Goal: Communication & Community: Answer question/provide support

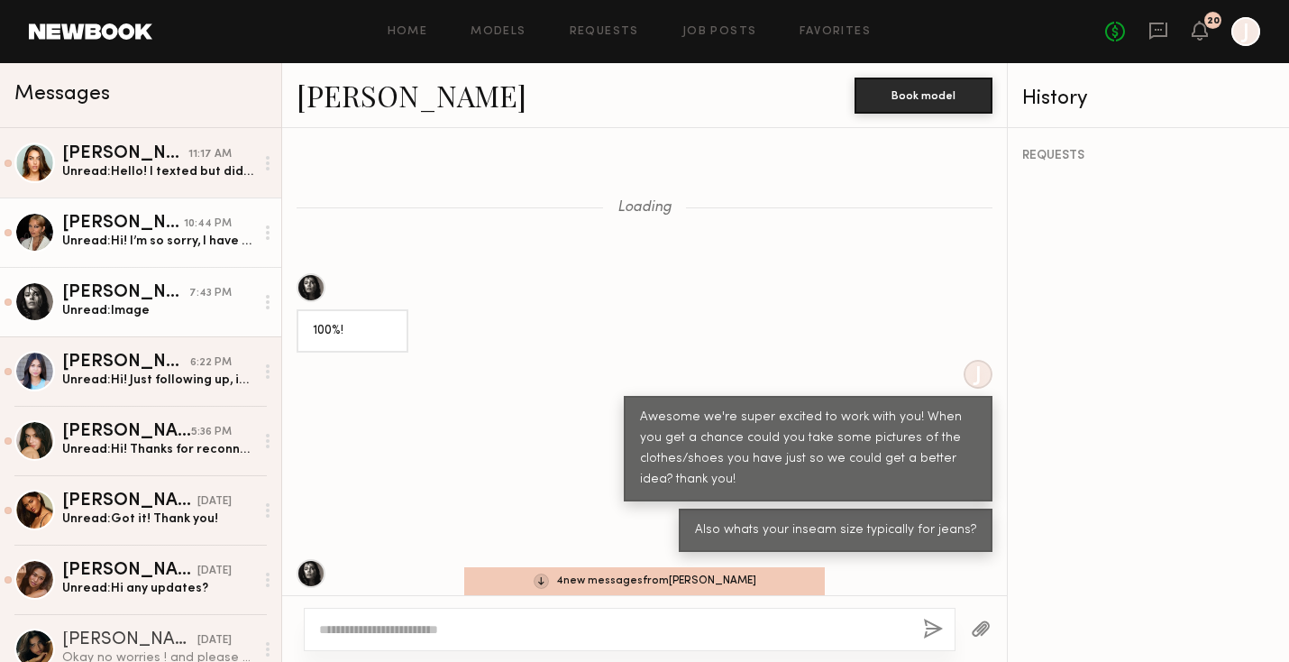
scroll to position [1642, 0]
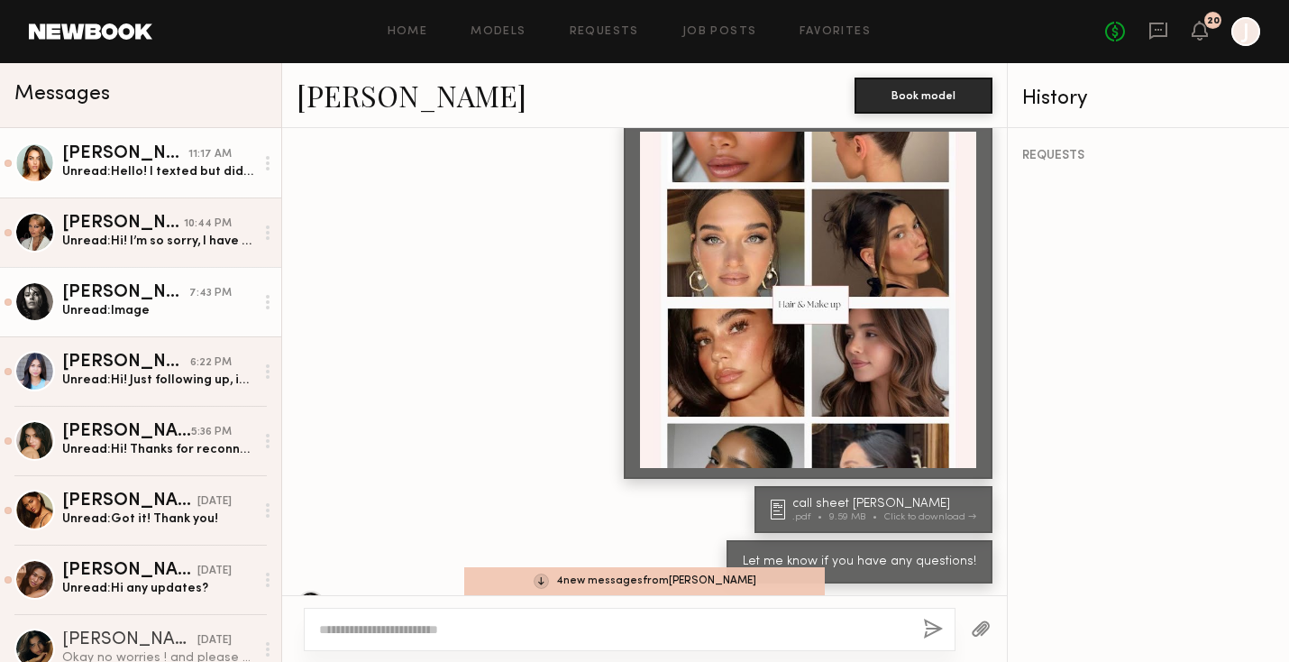
click at [166, 160] on div "[PERSON_NAME]" at bounding box center [125, 154] width 126 height 18
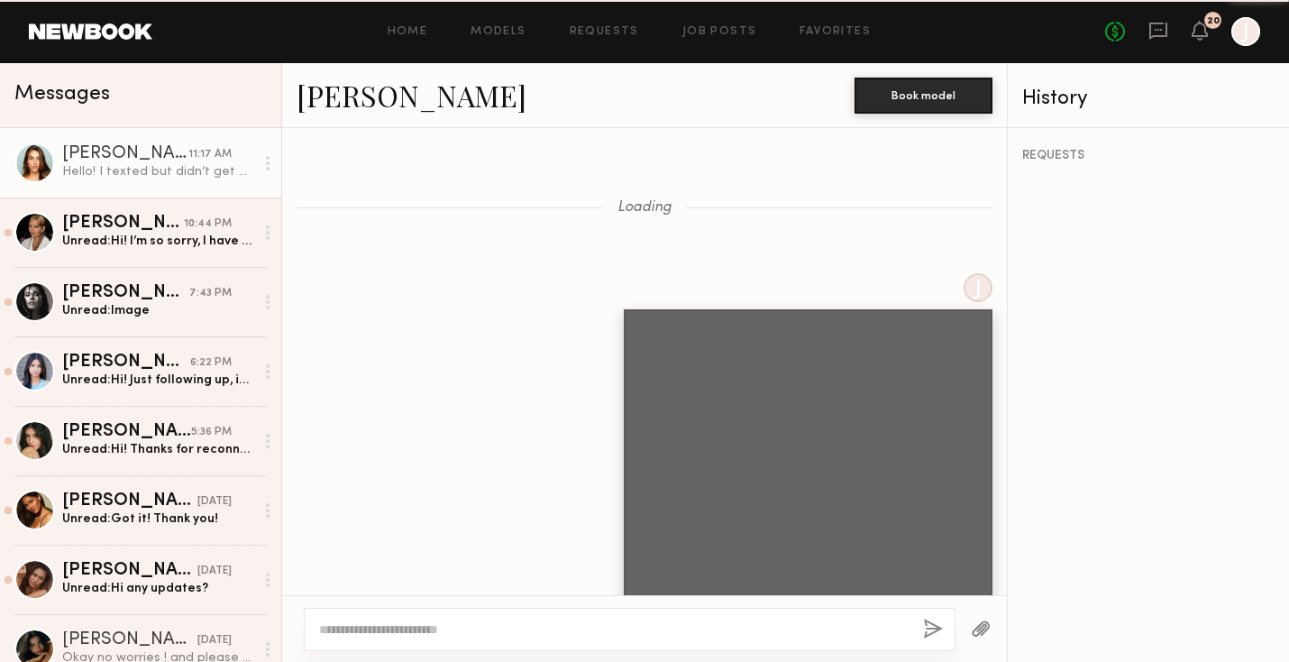
scroll to position [1995, 0]
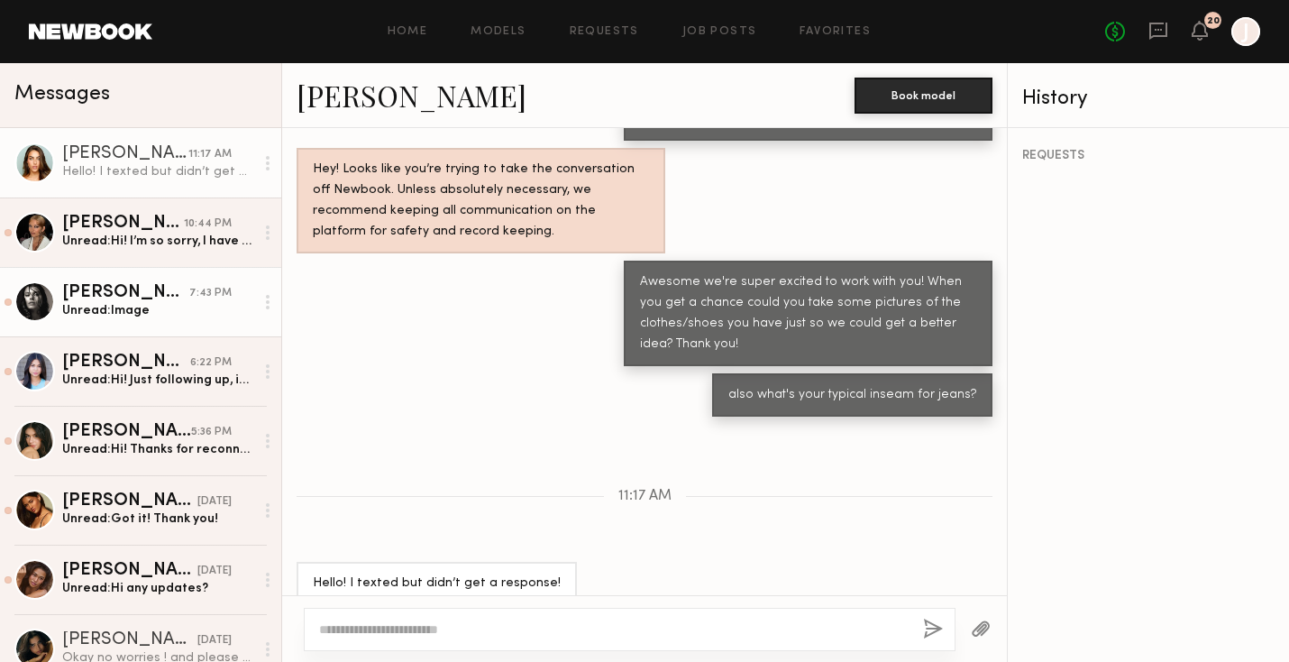
click at [168, 284] on div "[PERSON_NAME]" at bounding box center [125, 293] width 127 height 18
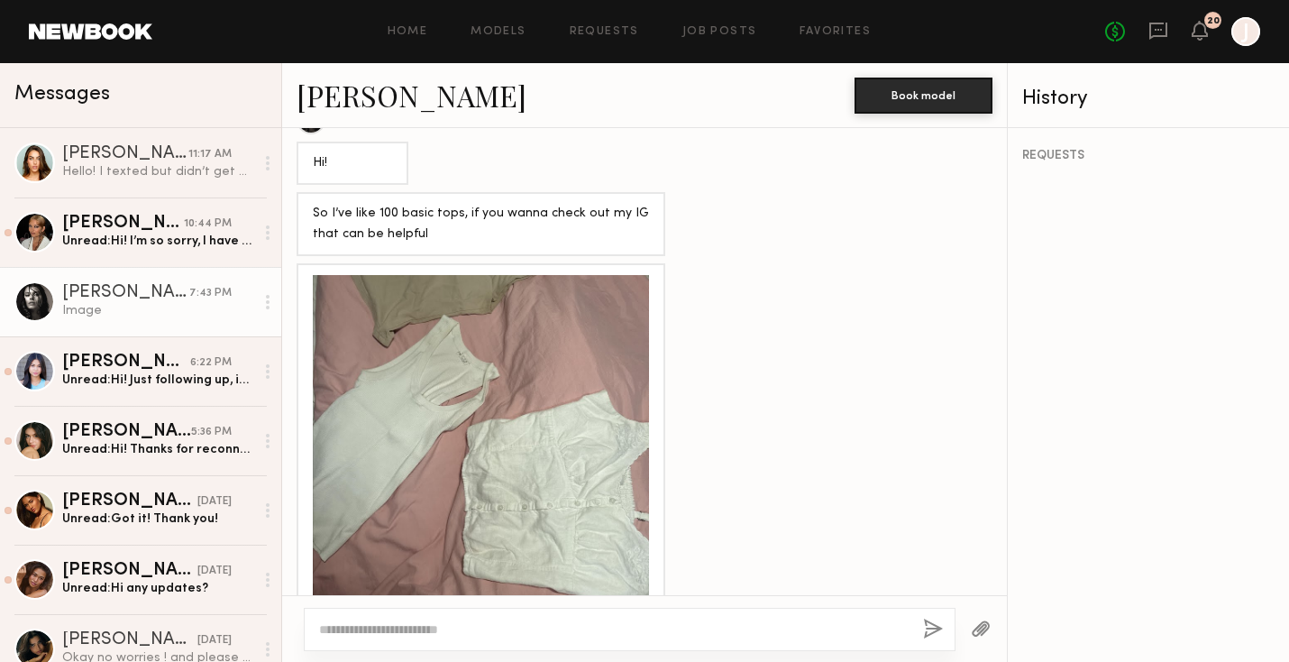
scroll to position [1990, 0]
drag, startPoint x: 564, startPoint y: 460, endPoint x: 837, endPoint y: 444, distance: 273.6
click at [837, 444] on div at bounding box center [644, 441] width 725 height 359
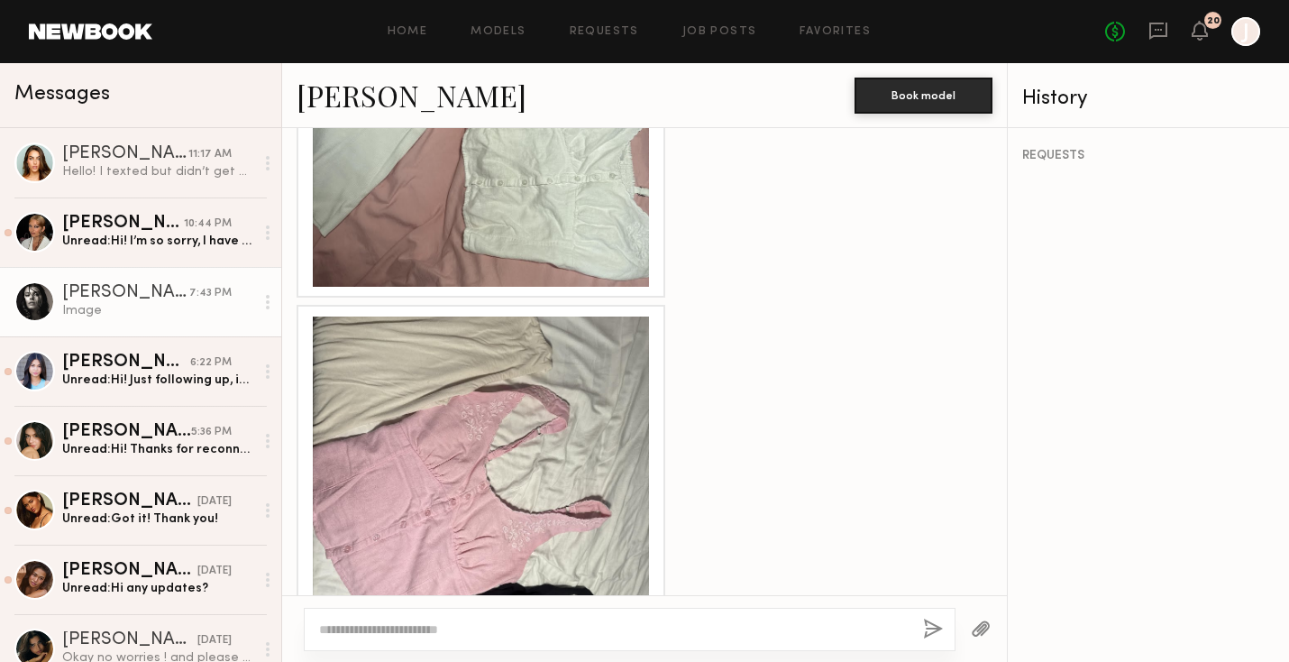
scroll to position [2394, 0]
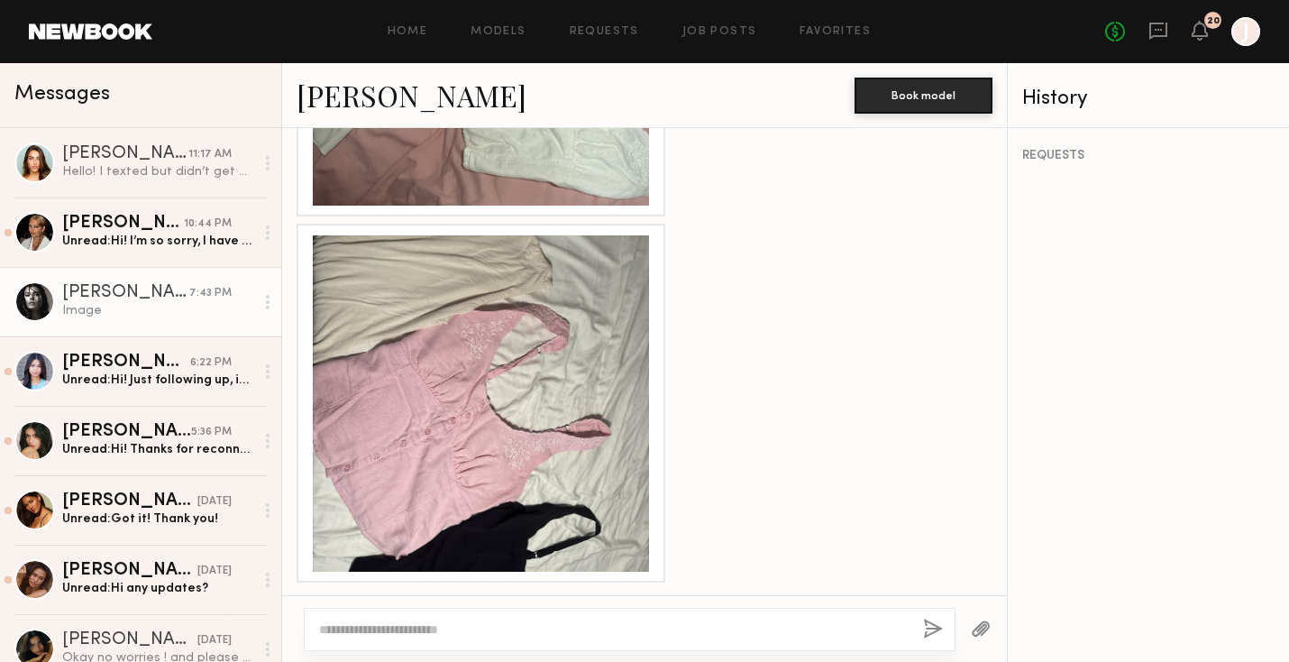
click at [542, 633] on textarea at bounding box center [614, 629] width 590 height 18
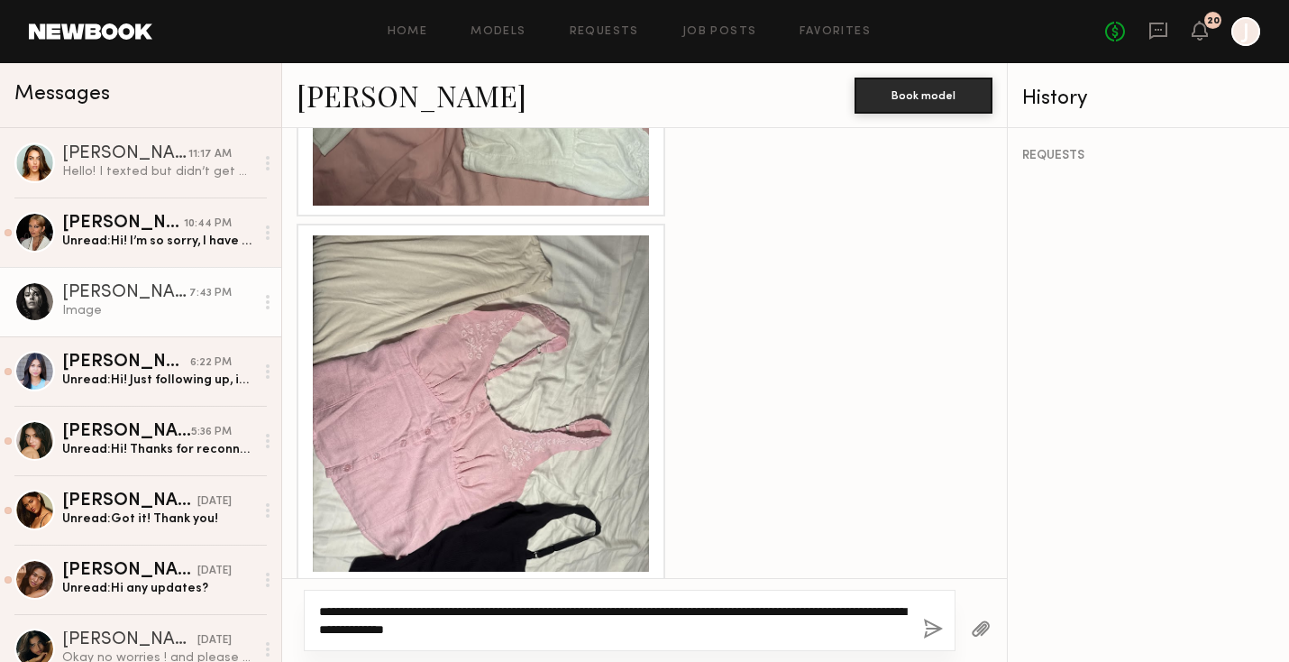
type textarea "**********"
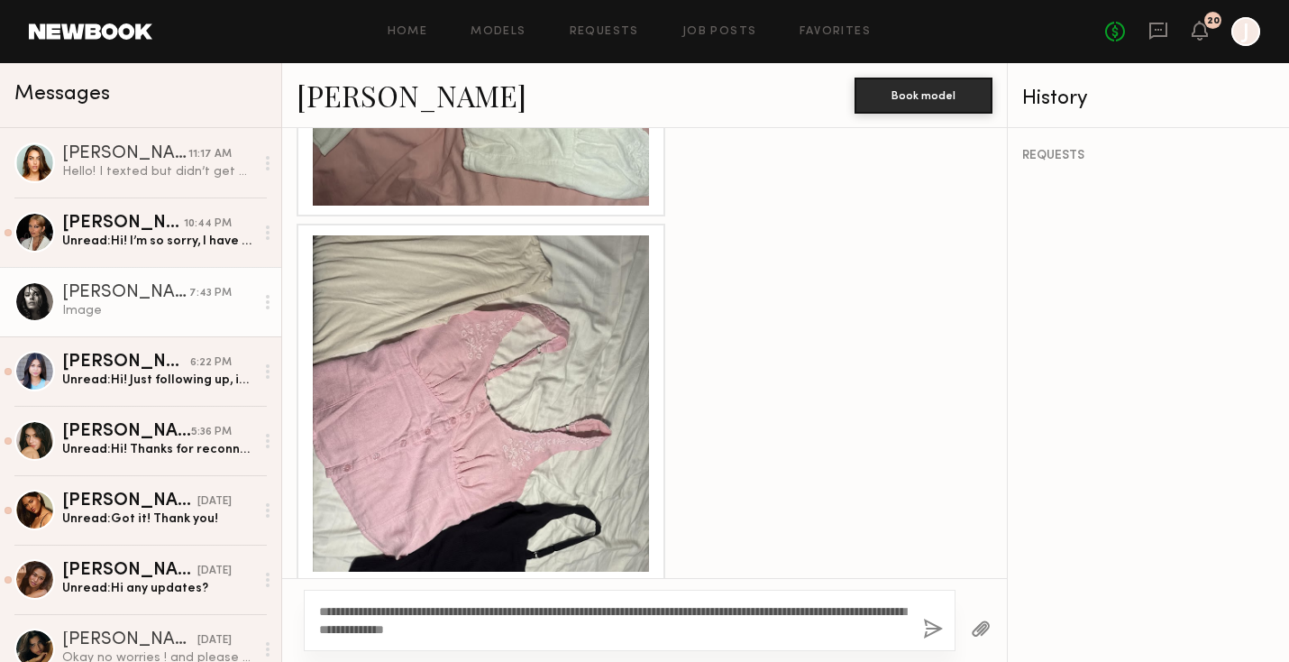
click at [926, 627] on button "button" at bounding box center [933, 629] width 20 height 23
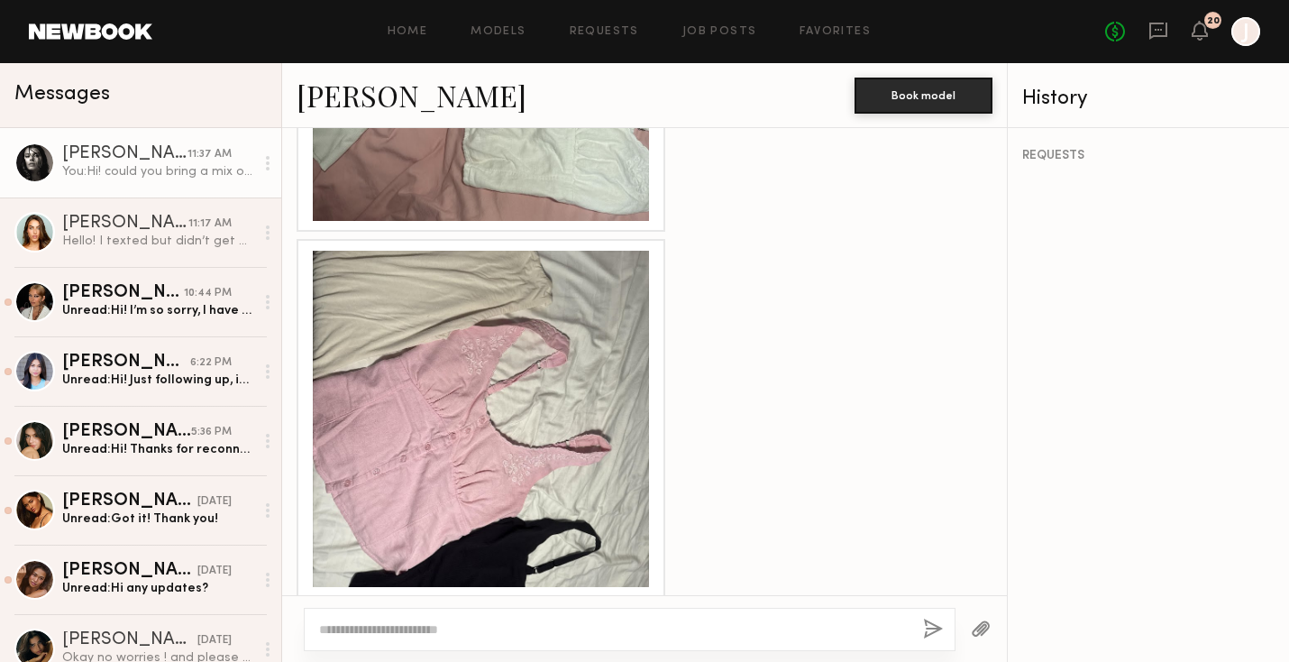
scroll to position [4715, 0]
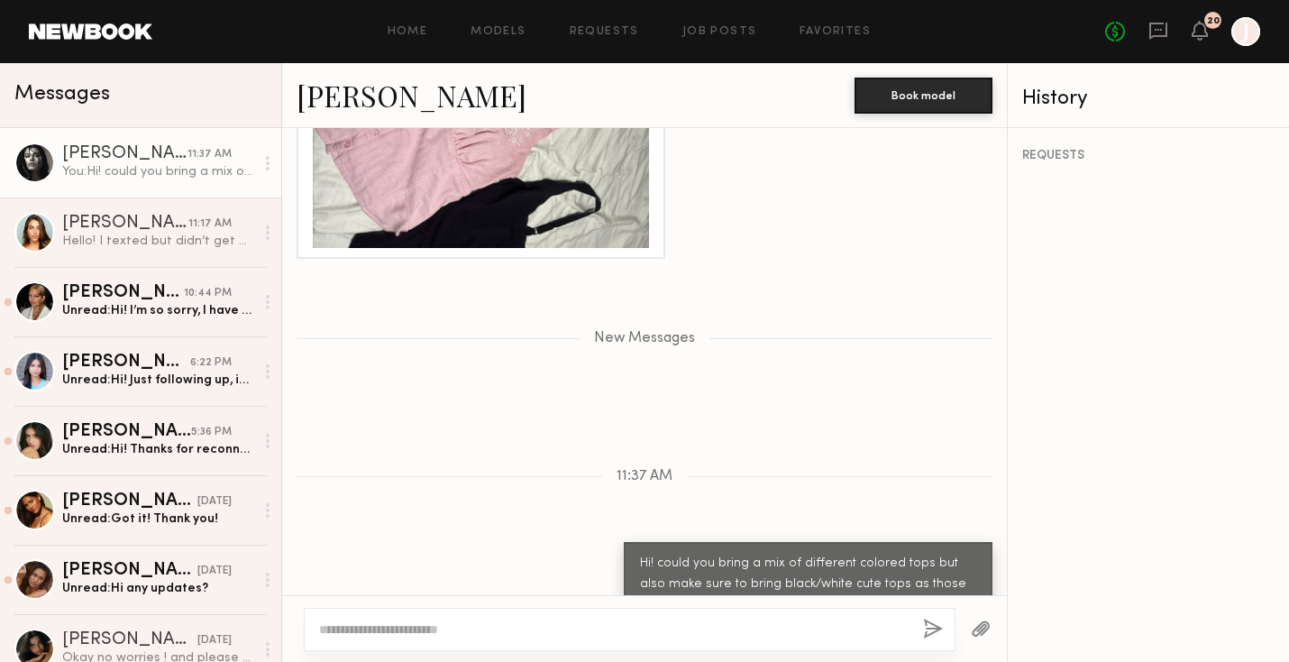
click at [697, 633] on textarea at bounding box center [614, 629] width 590 height 18
type textarea "*"
type textarea "**********"
click at [926, 626] on button "button" at bounding box center [933, 629] width 20 height 23
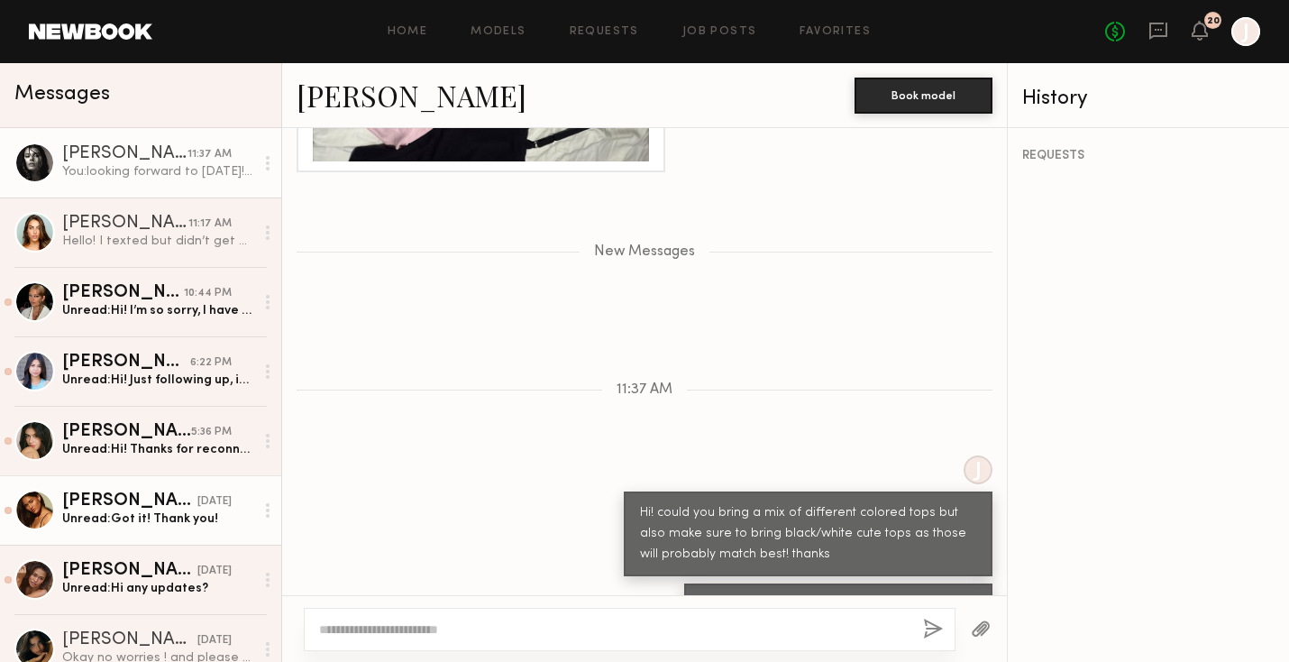
click at [124, 517] on div "Unread: Got it! Thank you!" at bounding box center [158, 518] width 192 height 17
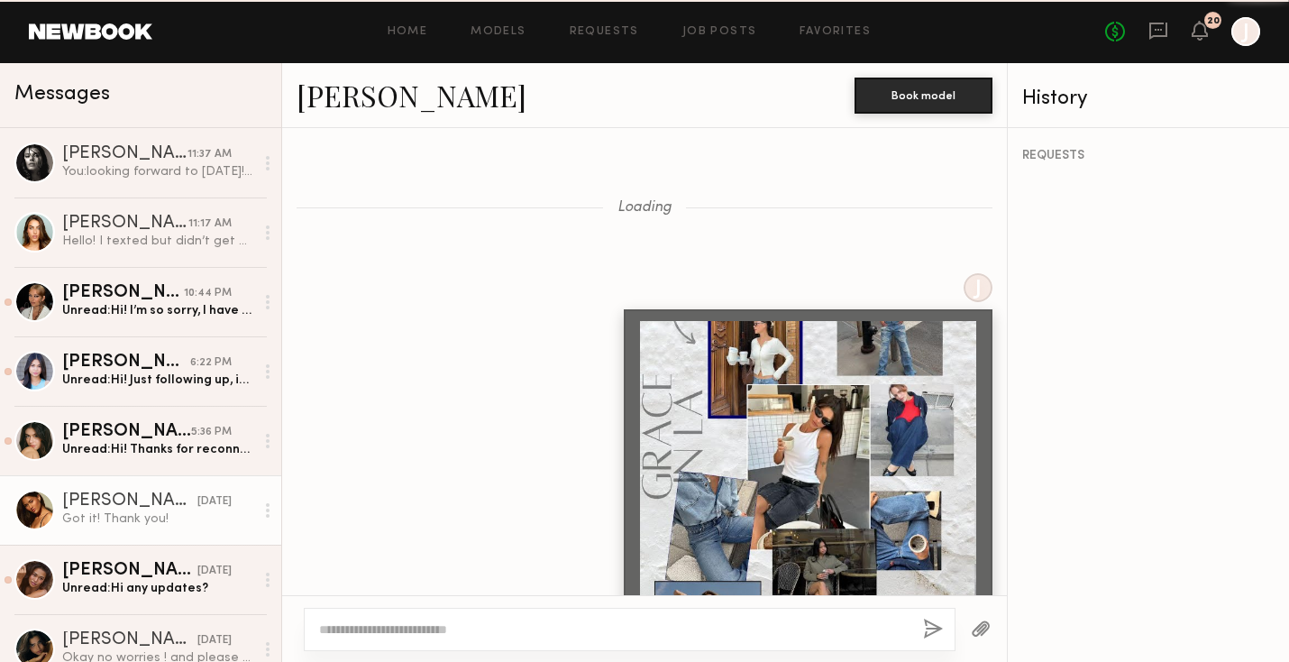
scroll to position [3486, 0]
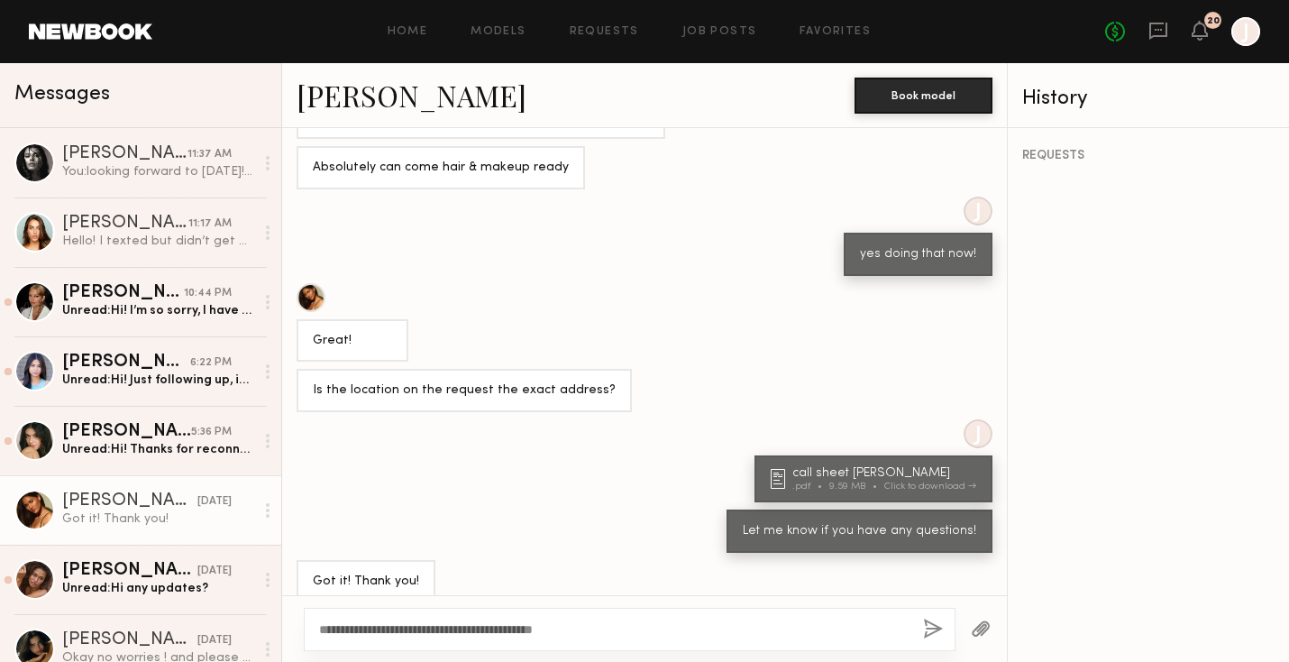
click at [539, 629] on textarea "**********" at bounding box center [614, 629] width 590 height 18
type textarea "**********"
click at [936, 628] on button "button" at bounding box center [933, 629] width 20 height 23
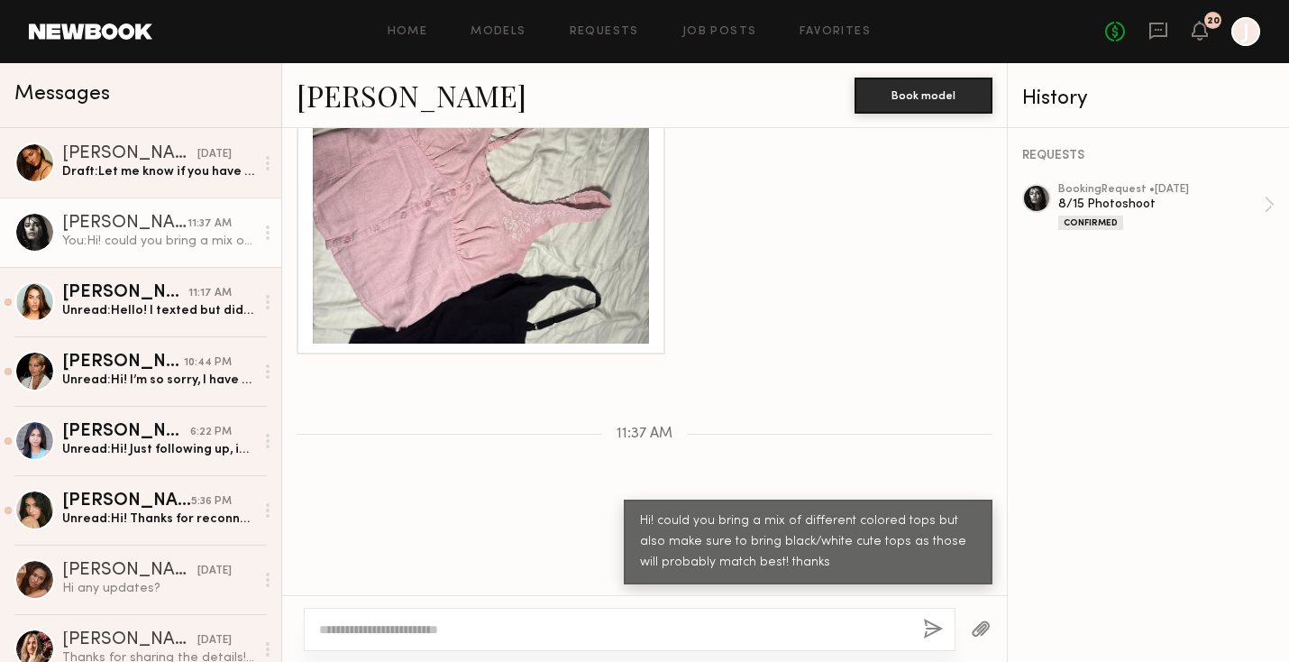
scroll to position [2460, 0]
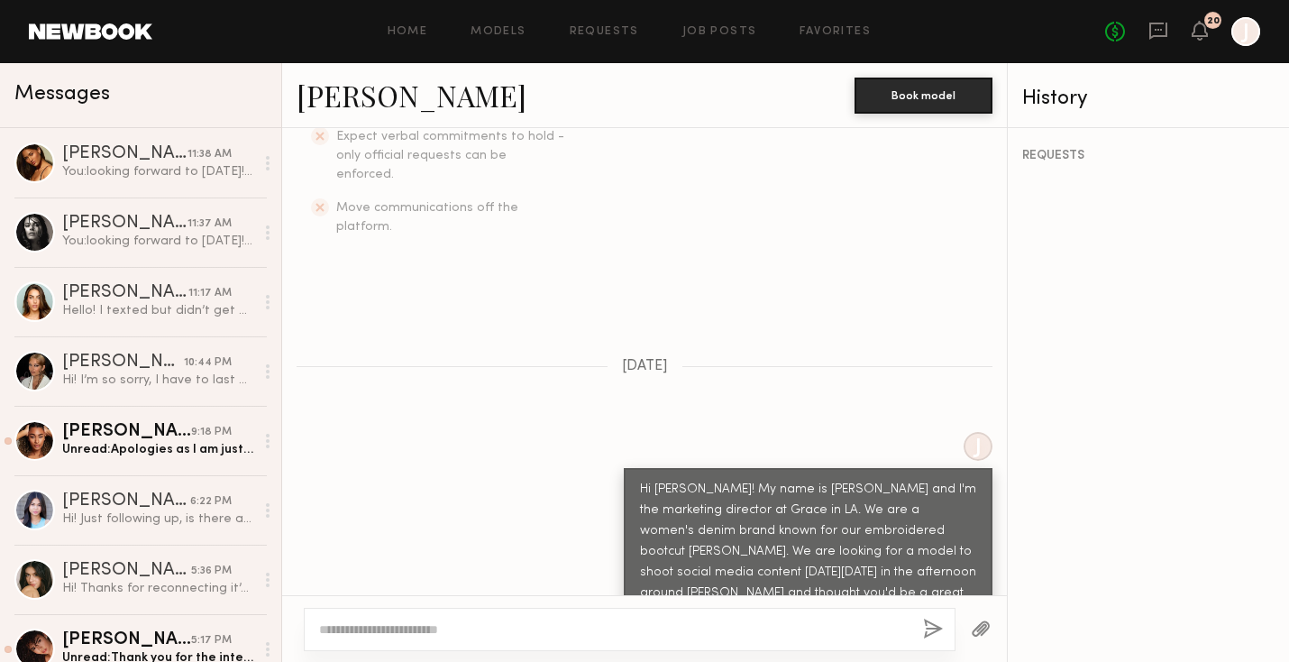
scroll to position [212, 0]
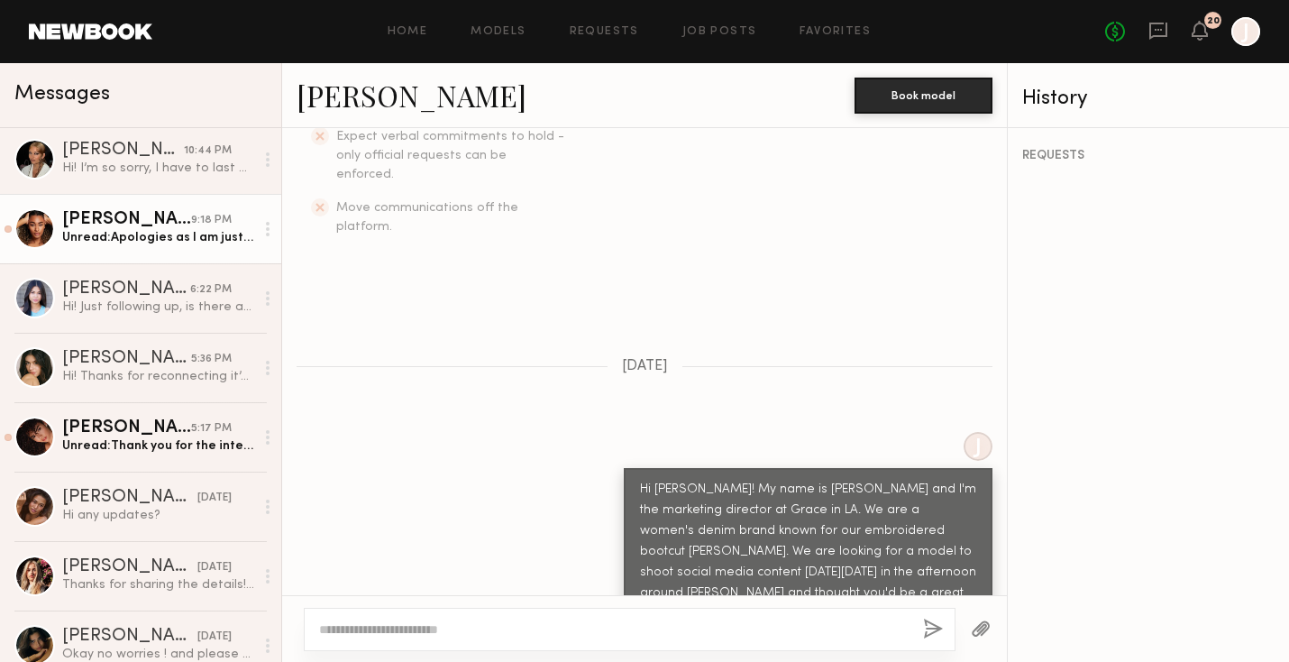
click at [199, 244] on div "Unread: Apologies as I am just now seeing this. I understand it’s last minute a…" at bounding box center [158, 237] width 192 height 17
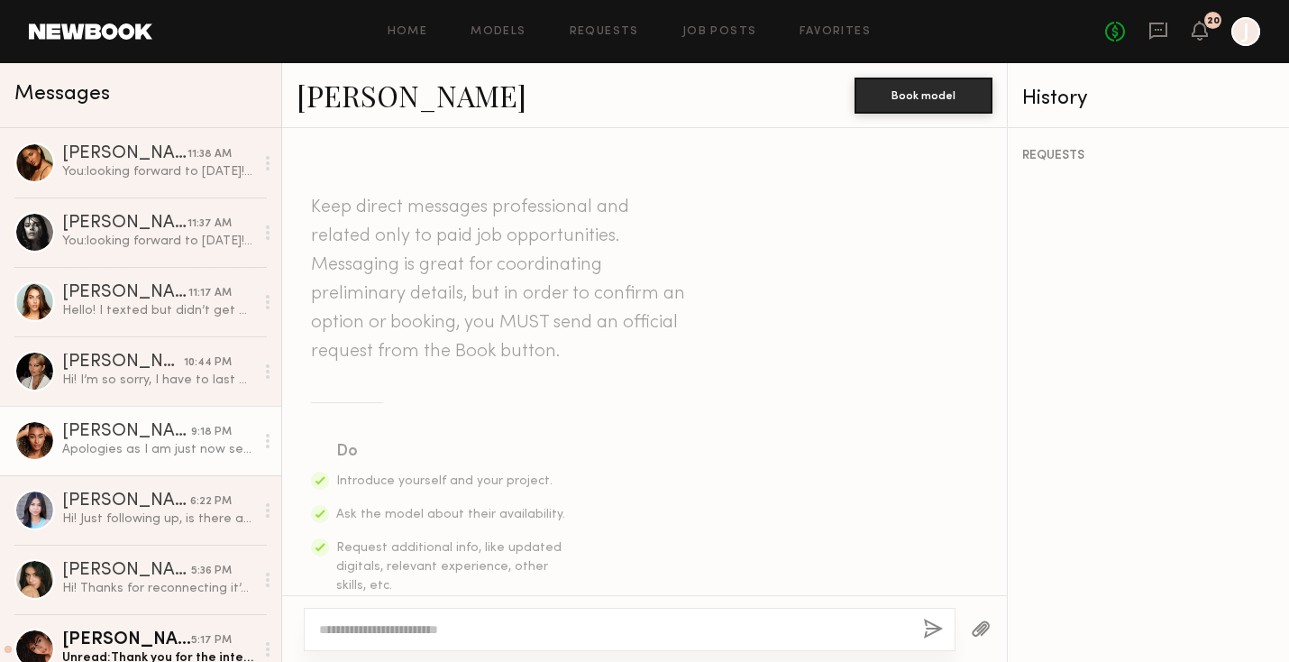
scroll to position [810, 0]
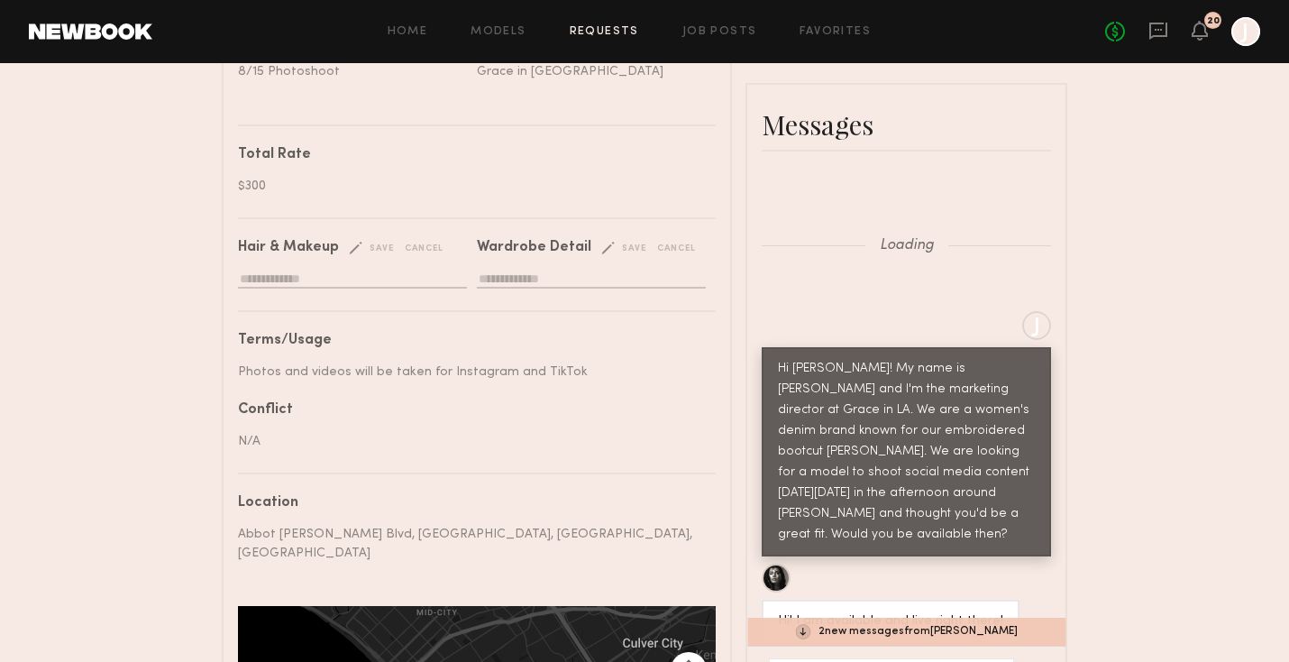
scroll to position [5318, 0]
